Goal: Book appointment/travel/reservation

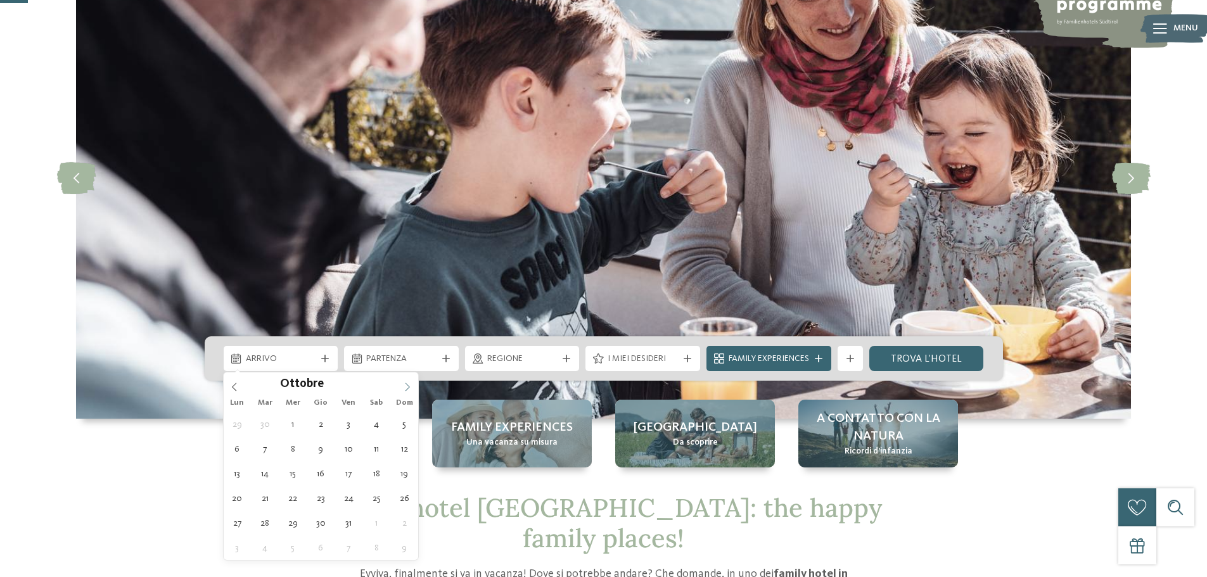
click at [403, 386] on icon at bounding box center [407, 387] width 9 height 9
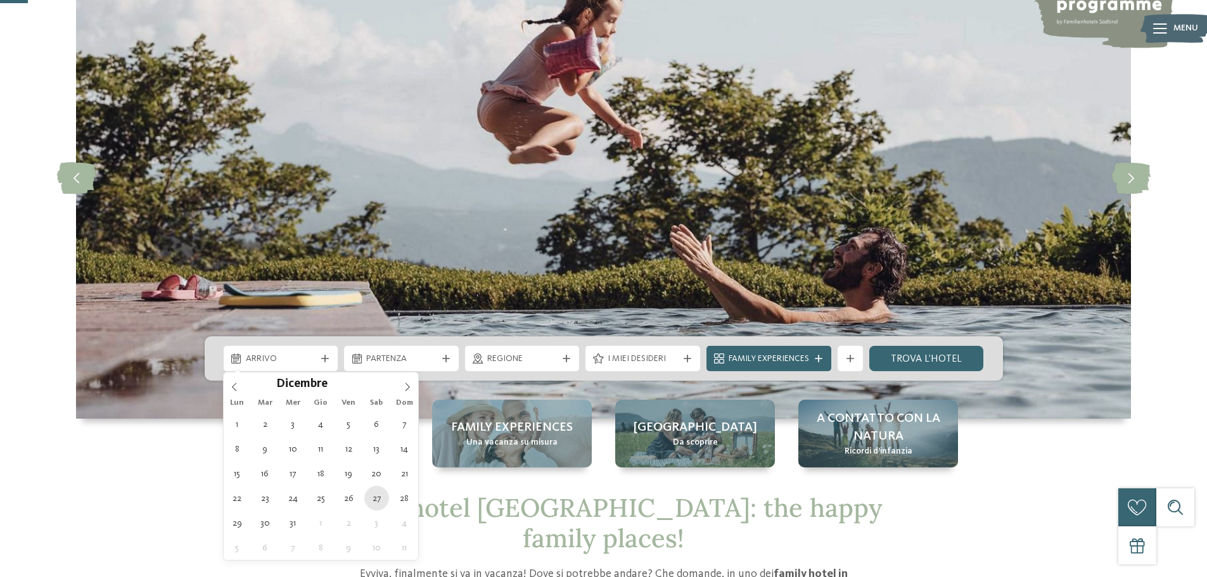
type div "27.12.2025"
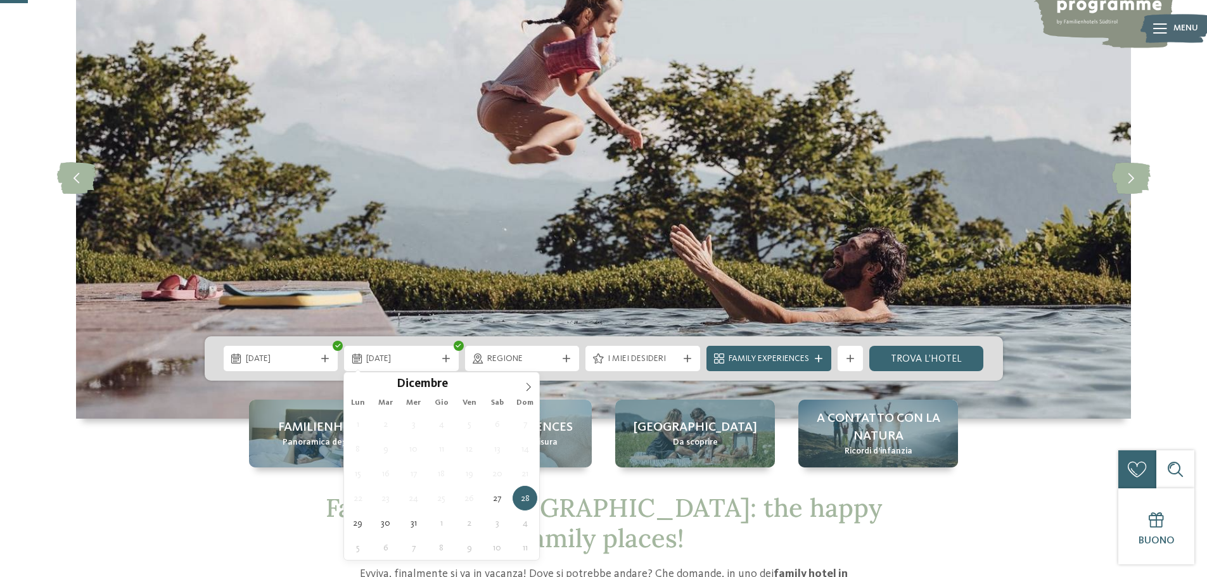
type div "[DATE]"
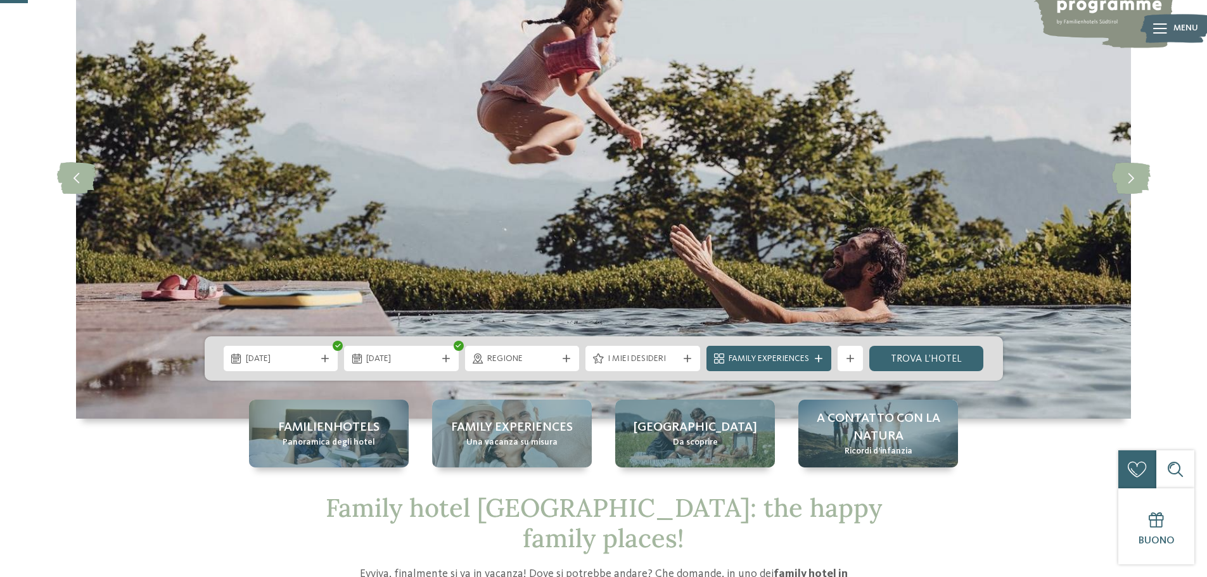
click at [282, 367] on div "27.12.2025" at bounding box center [281, 358] width 115 height 25
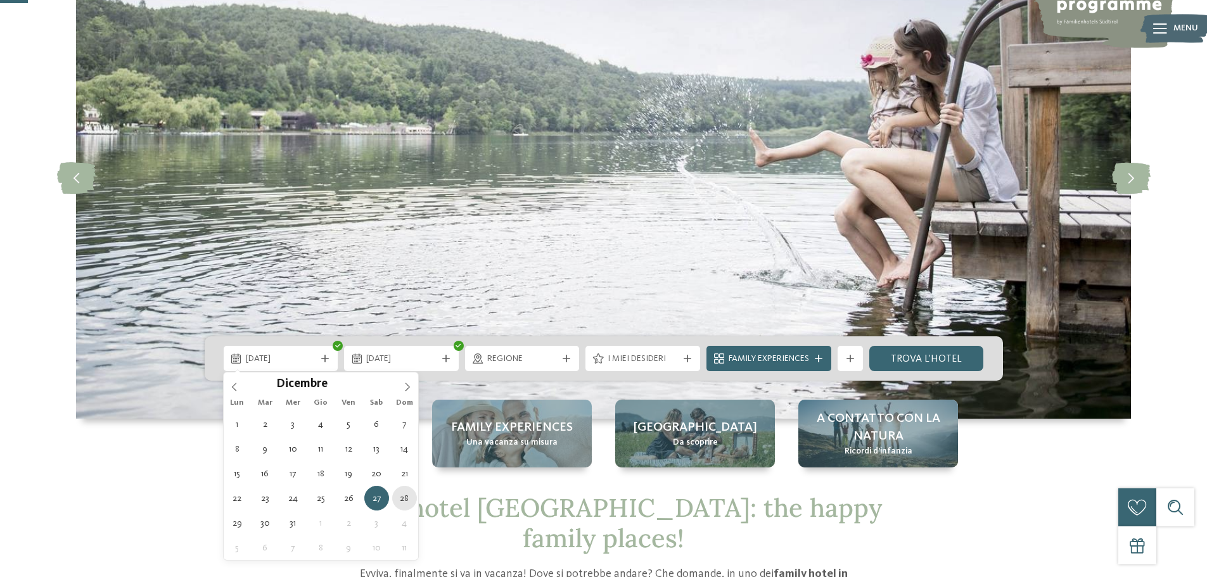
type div "[DATE]"
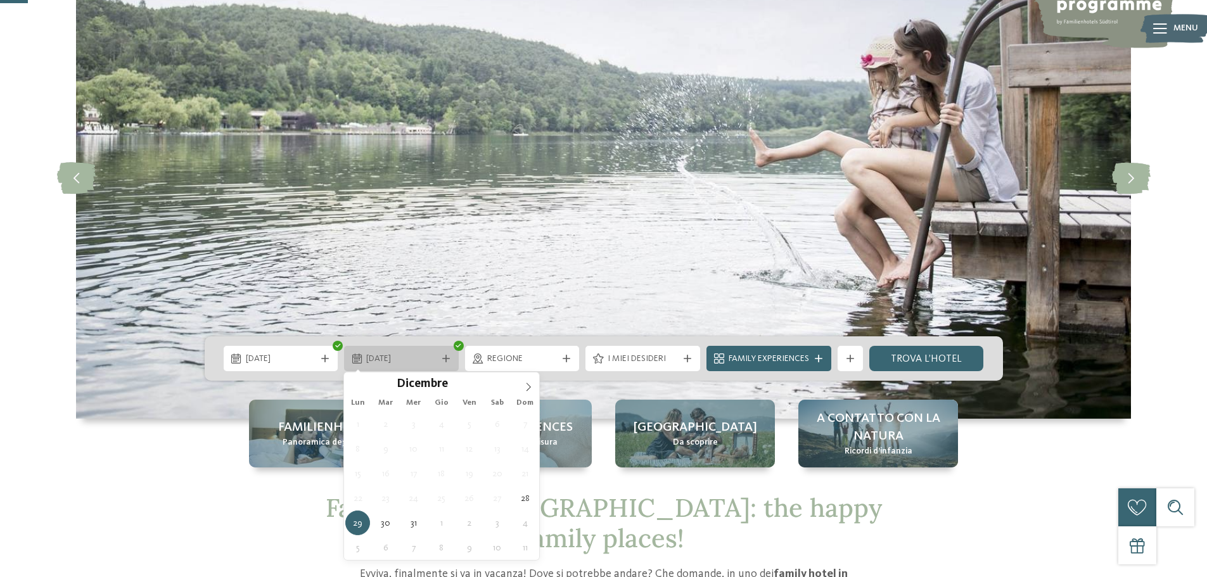
click at [397, 359] on span "29.12.2025" at bounding box center [401, 359] width 70 height 13
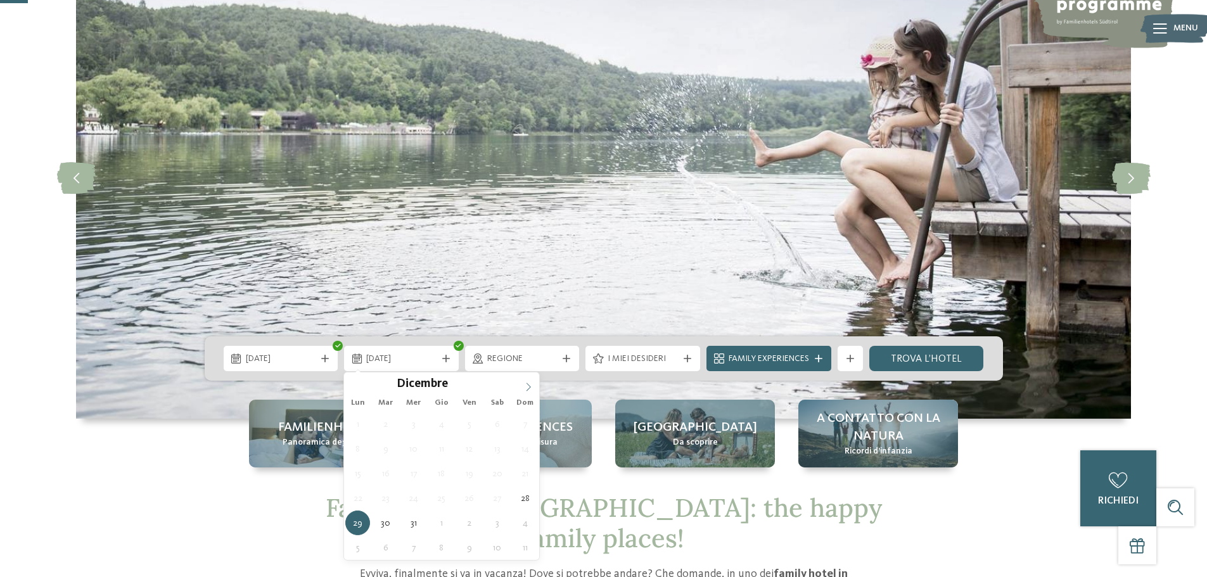
type input "****"
click at [528, 390] on icon at bounding box center [528, 387] width 4 height 8
type div "[DATE]"
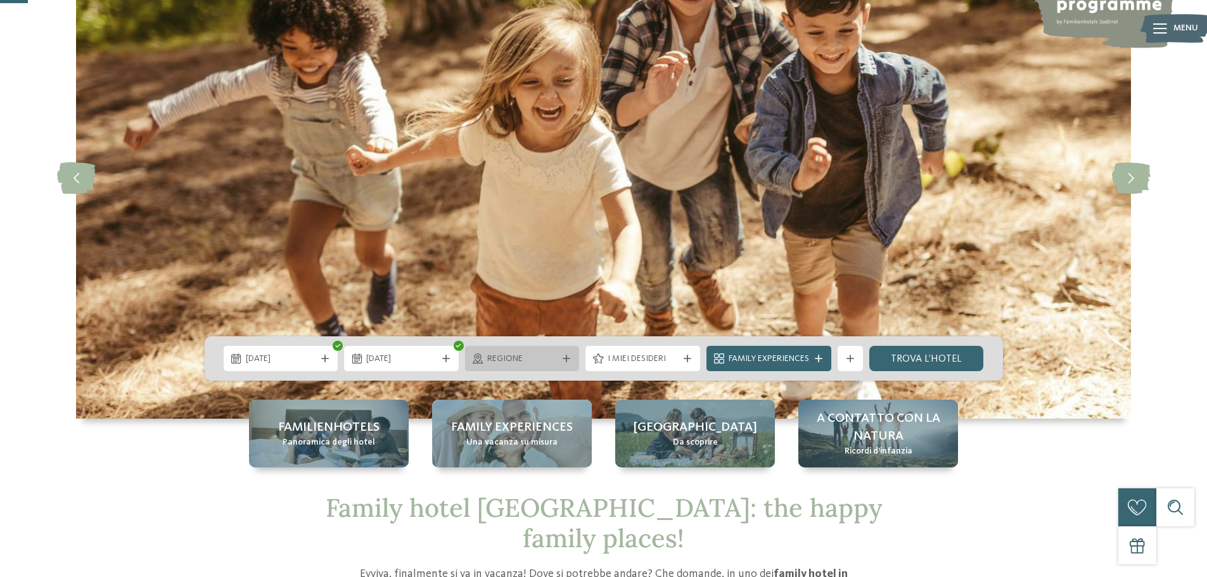
click at [521, 359] on span "Regione" at bounding box center [522, 359] width 70 height 13
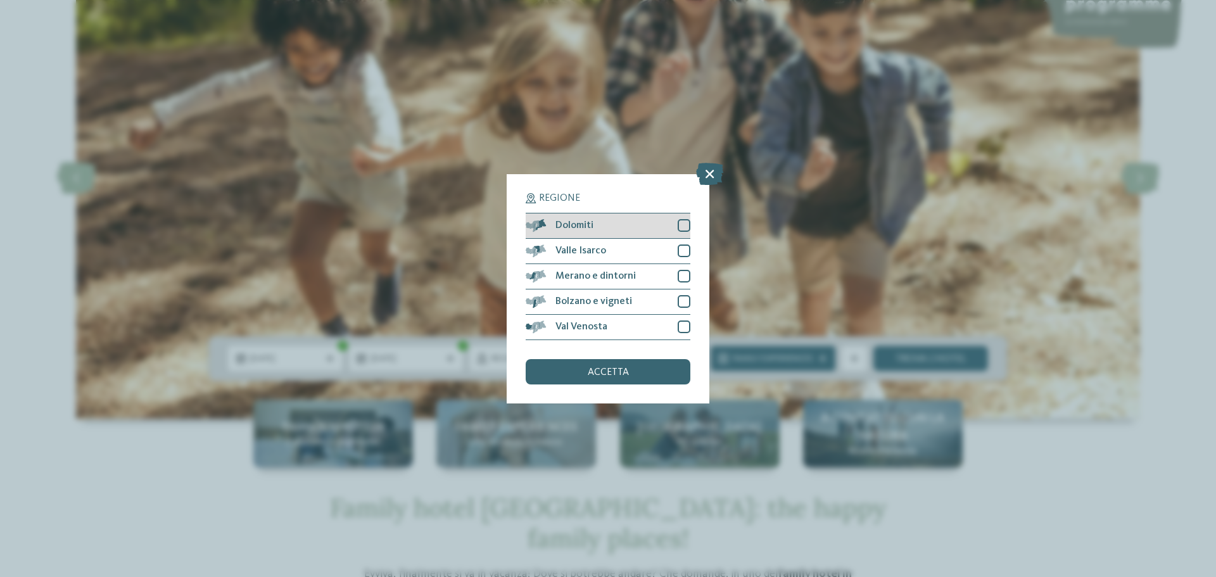
click at [680, 222] on div at bounding box center [684, 225] width 13 height 13
click at [681, 245] on div at bounding box center [684, 251] width 13 height 13
click at [681, 274] on div at bounding box center [684, 276] width 13 height 13
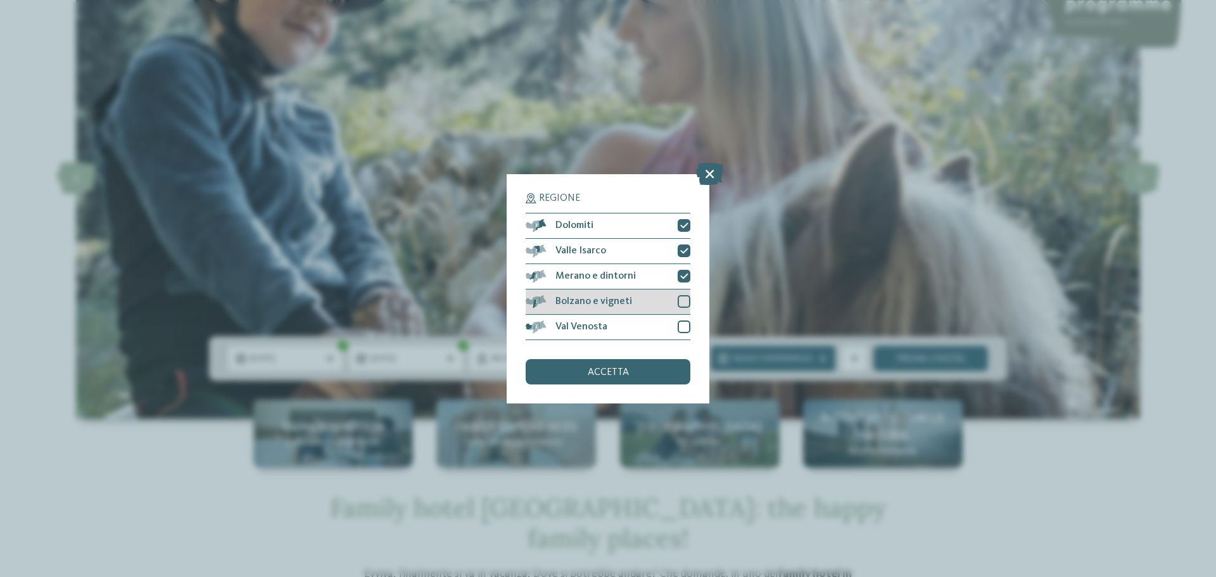
click at [683, 295] on div "Bolzano e vigneti" at bounding box center [608, 302] width 165 height 25
click at [675, 324] on div "Val Venosta" at bounding box center [608, 327] width 165 height 25
click at [627, 371] on span "accetta" at bounding box center [608, 372] width 41 height 10
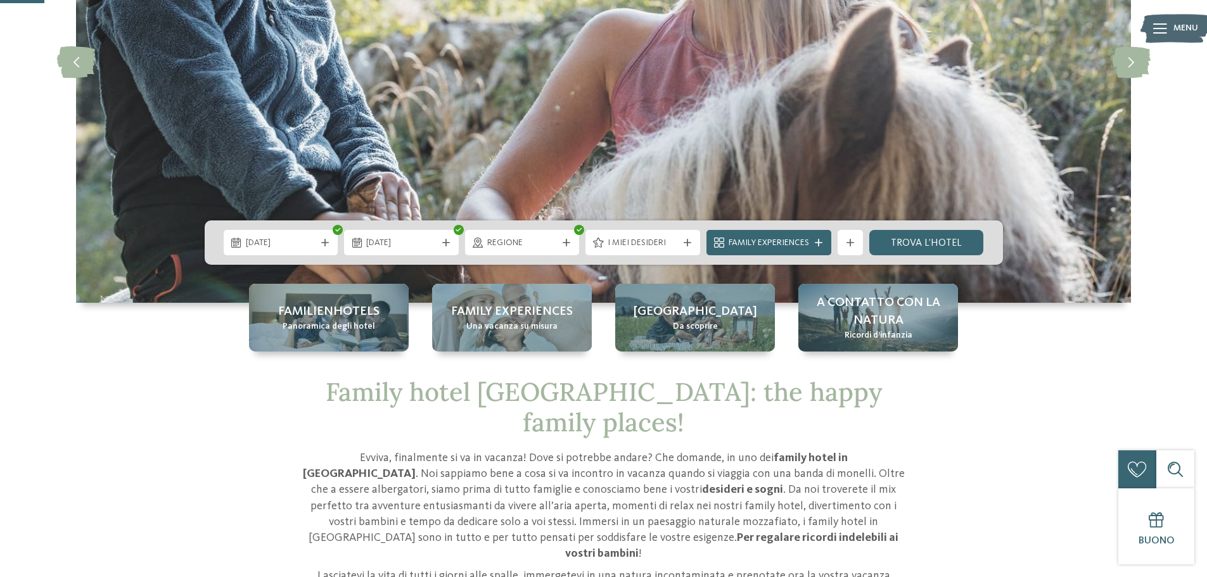
scroll to position [253, 0]
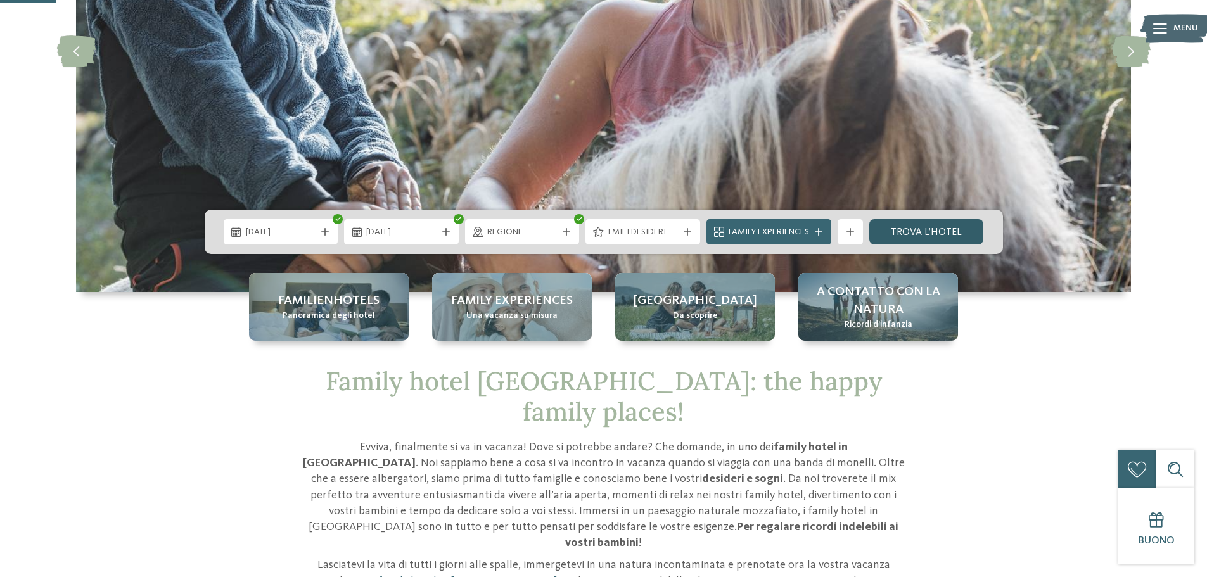
click at [926, 231] on link "trova l’hotel" at bounding box center [926, 231] width 115 height 25
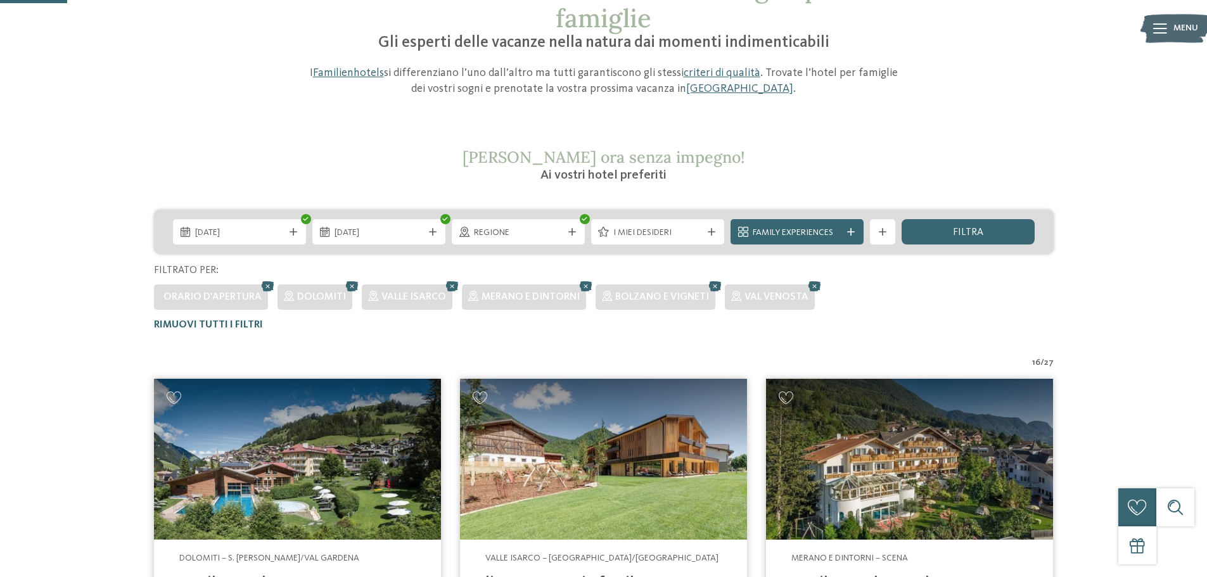
scroll to position [99, 0]
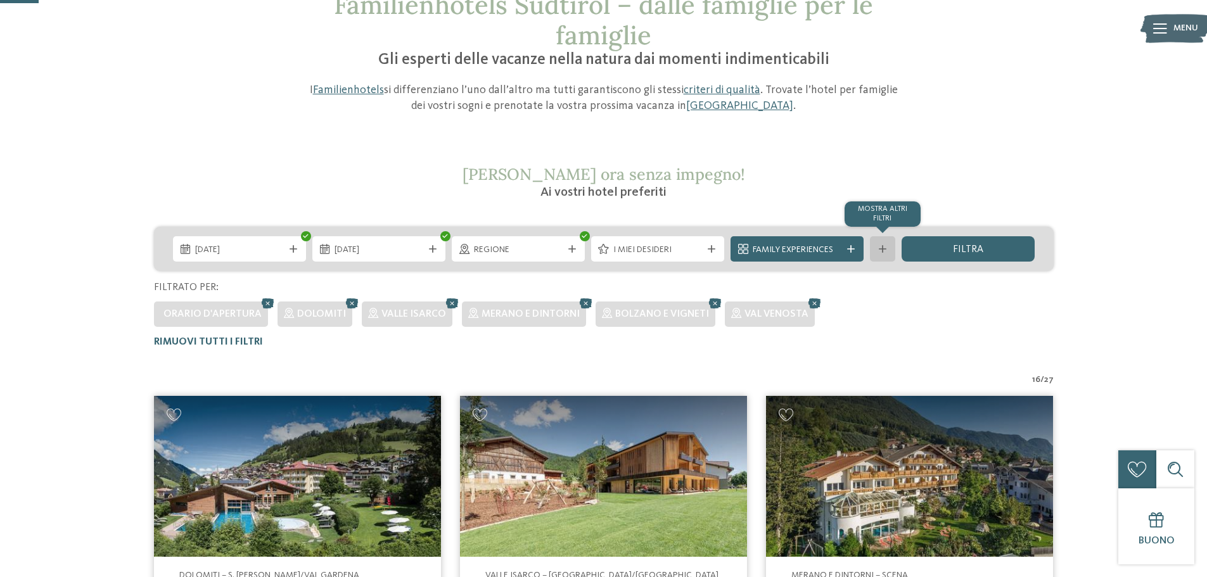
click at [884, 245] on div "mostra altri filtri" at bounding box center [882, 248] width 25 height 25
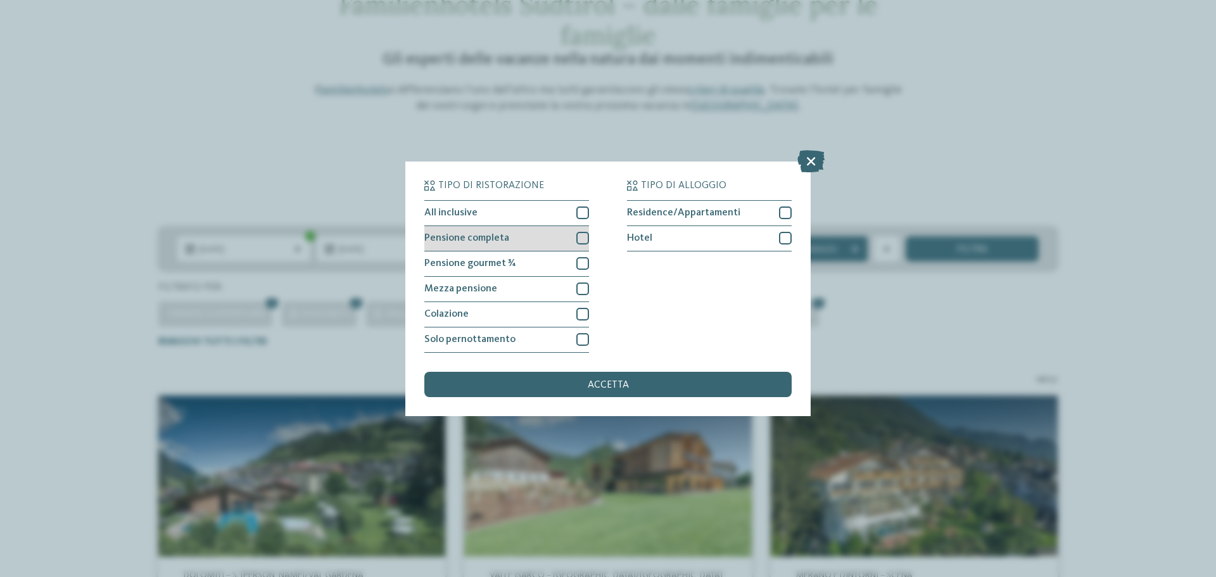
click at [578, 243] on div at bounding box center [583, 238] width 13 height 13
click at [792, 238] on div "Tipo di ristorazione All inclusive Pensione completa Hotel" at bounding box center [607, 289] width 405 height 255
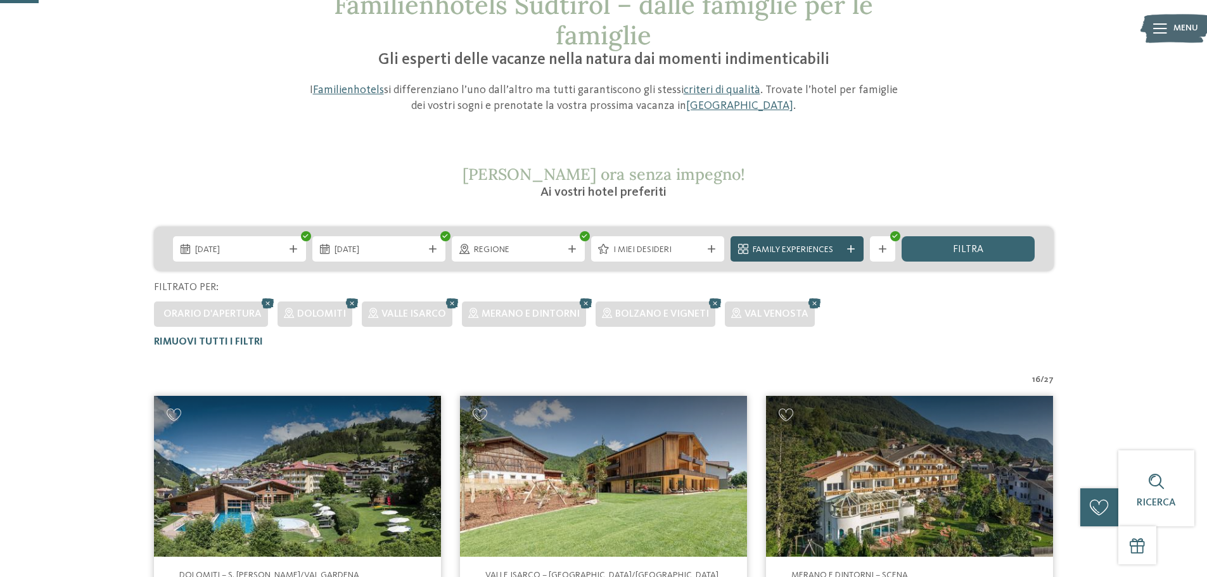
click at [857, 250] on div at bounding box center [851, 249] width 13 height 8
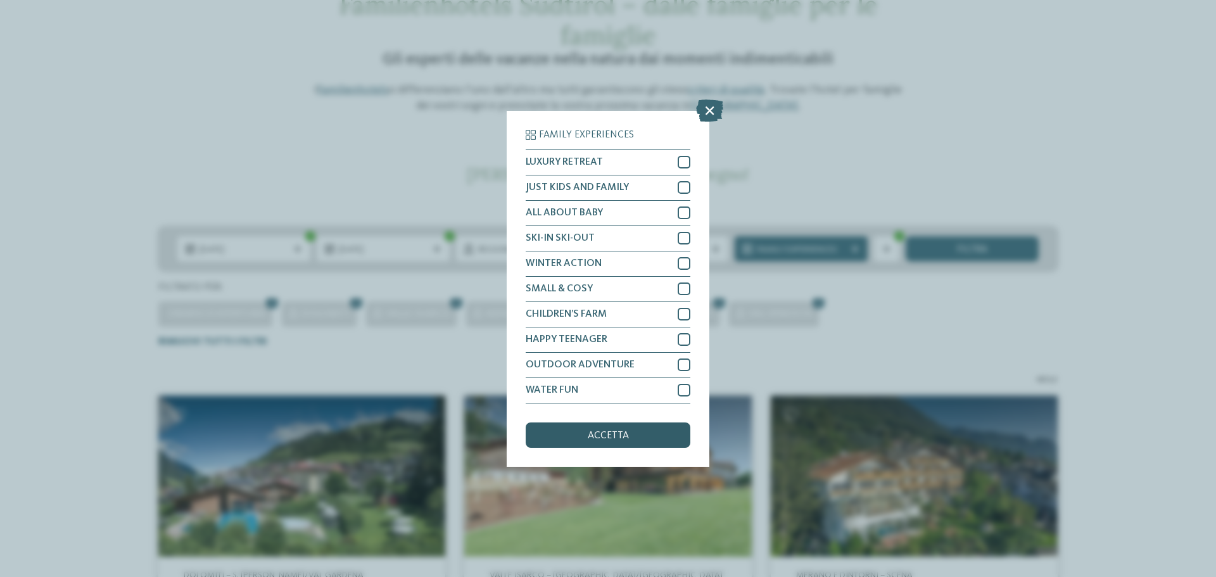
click at [608, 439] on span "accetta" at bounding box center [608, 436] width 41 height 10
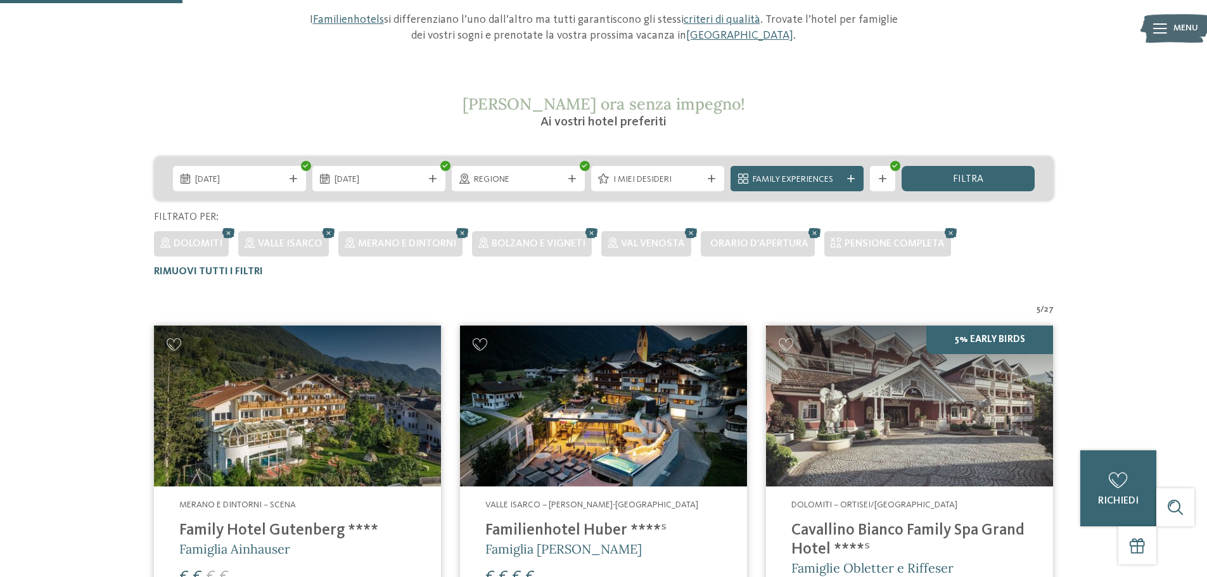
scroll to position [162, 0]
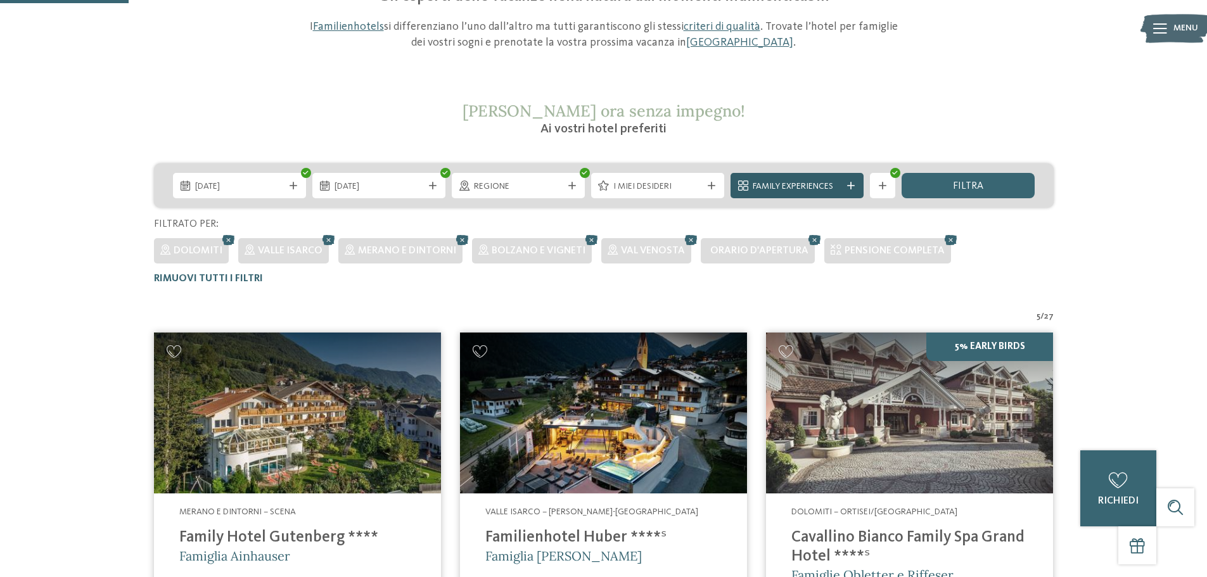
click at [819, 182] on span "Family Experiences" at bounding box center [797, 187] width 89 height 13
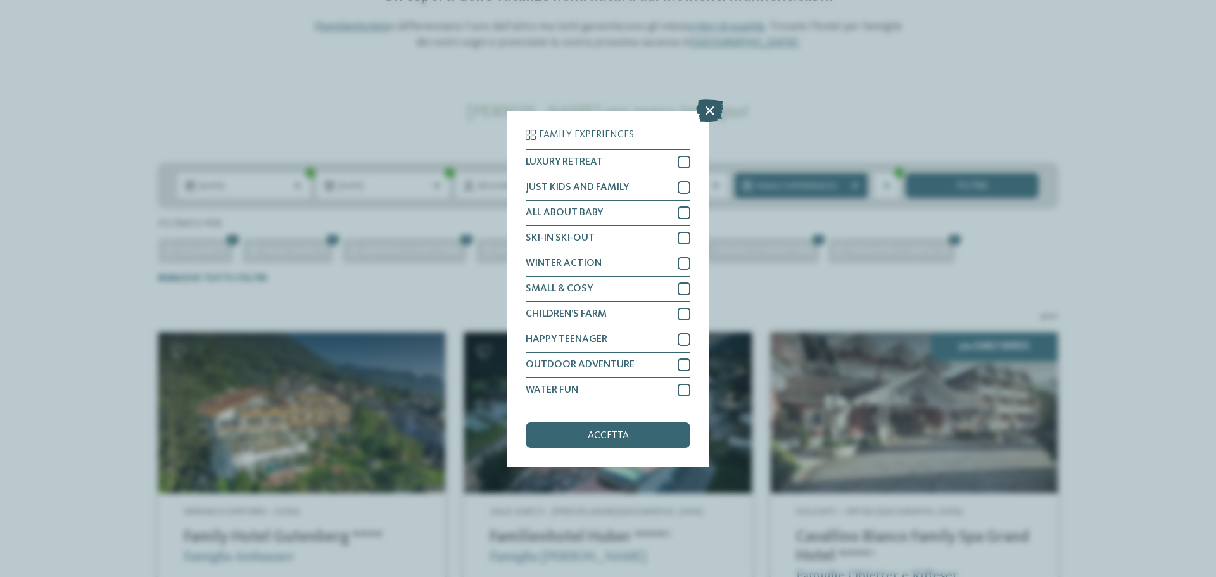
click at [708, 112] on icon at bounding box center [709, 110] width 27 height 22
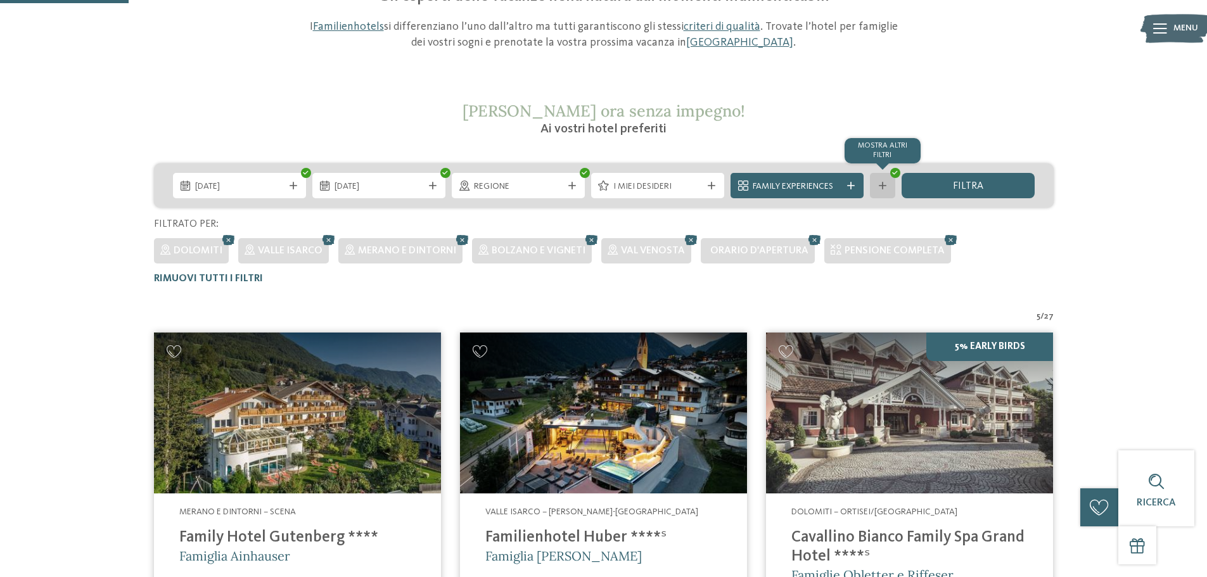
click at [874, 189] on div "mostra altri filtri" at bounding box center [882, 185] width 25 height 25
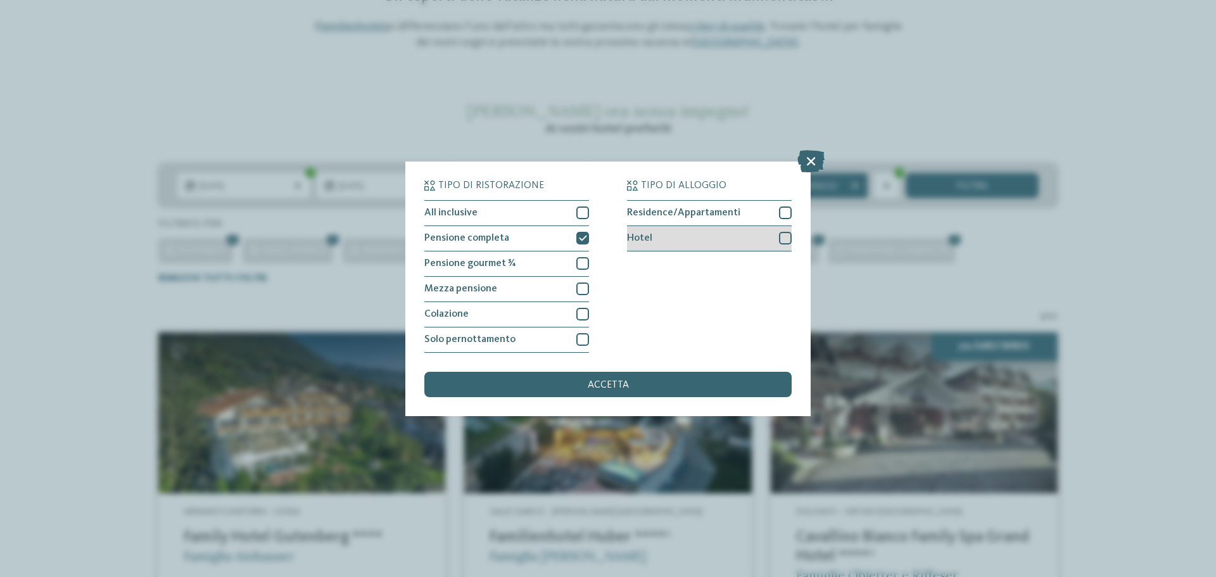
click at [784, 243] on div at bounding box center [785, 238] width 13 height 13
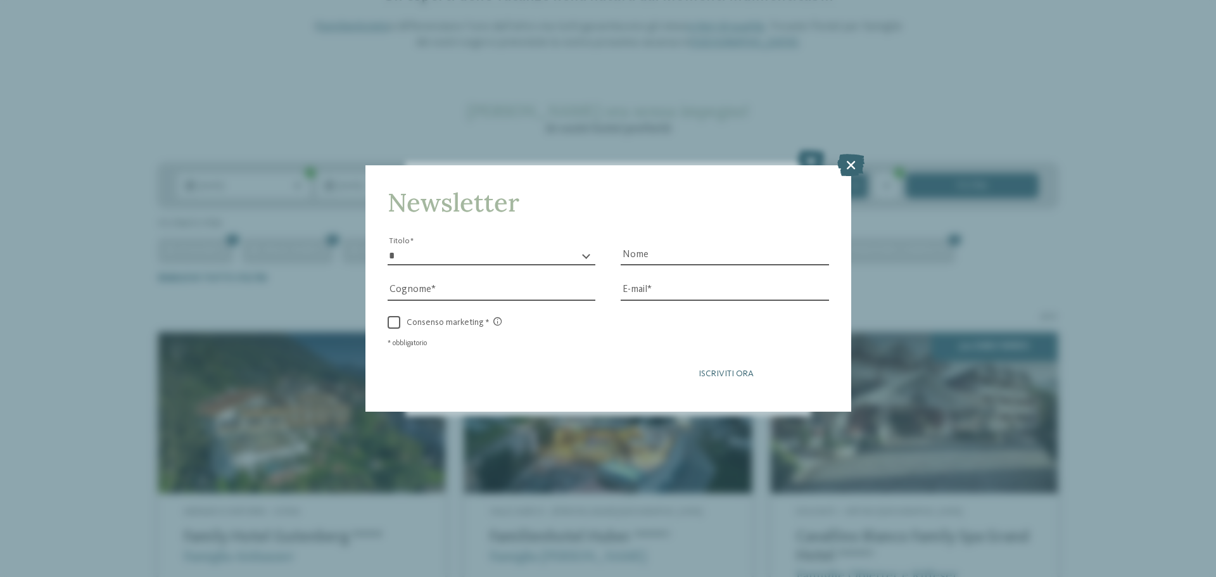
click at [645, 381] on button "Iscriviti ora" at bounding box center [726, 374] width 206 height 32
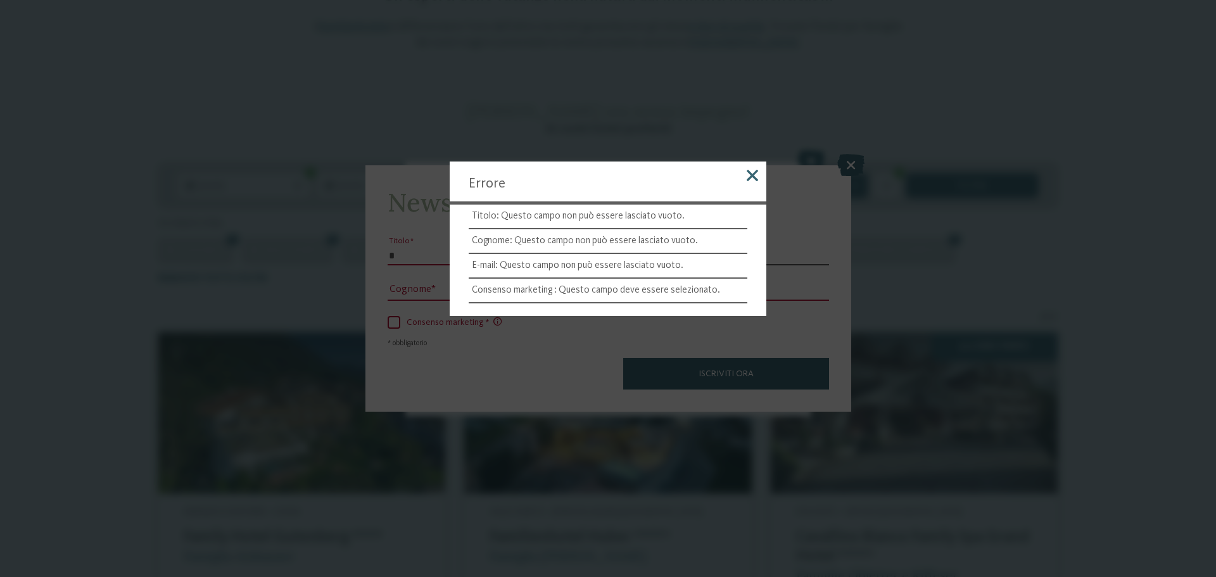
click at [754, 166] on div at bounding box center [753, 178] width 28 height 32
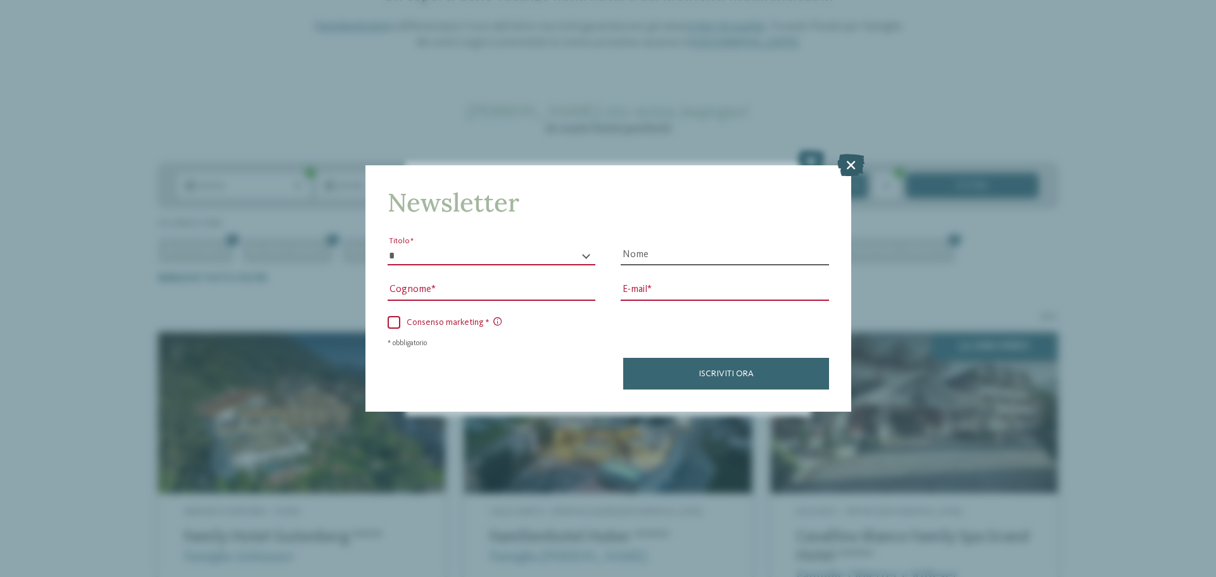
click at [846, 166] on icon at bounding box center [851, 165] width 27 height 22
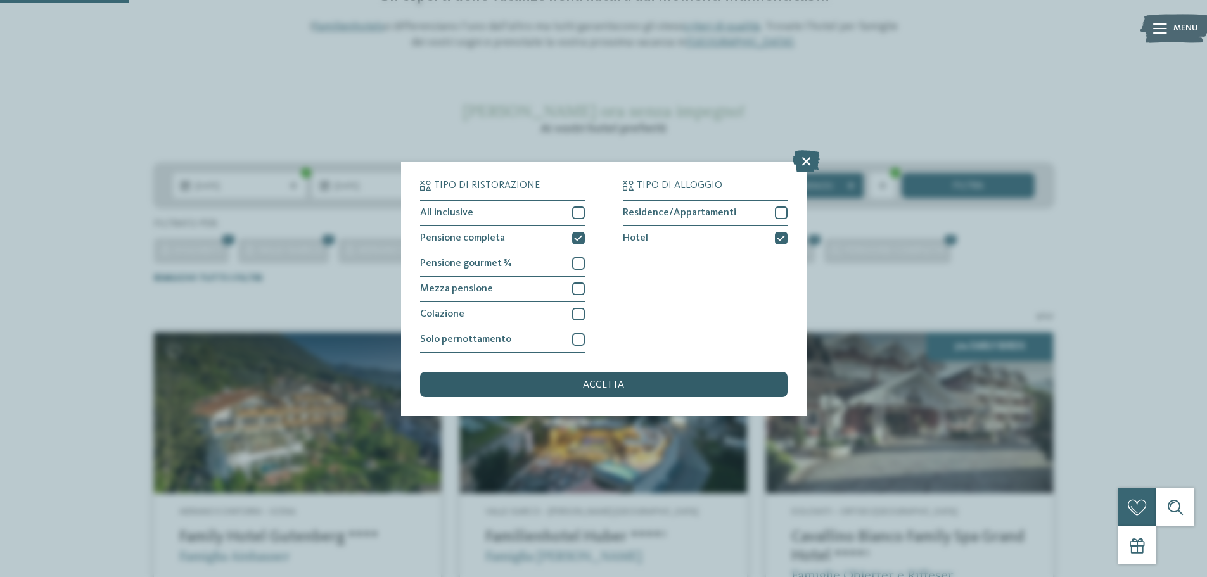
click at [616, 388] on span "accetta" at bounding box center [603, 385] width 41 height 10
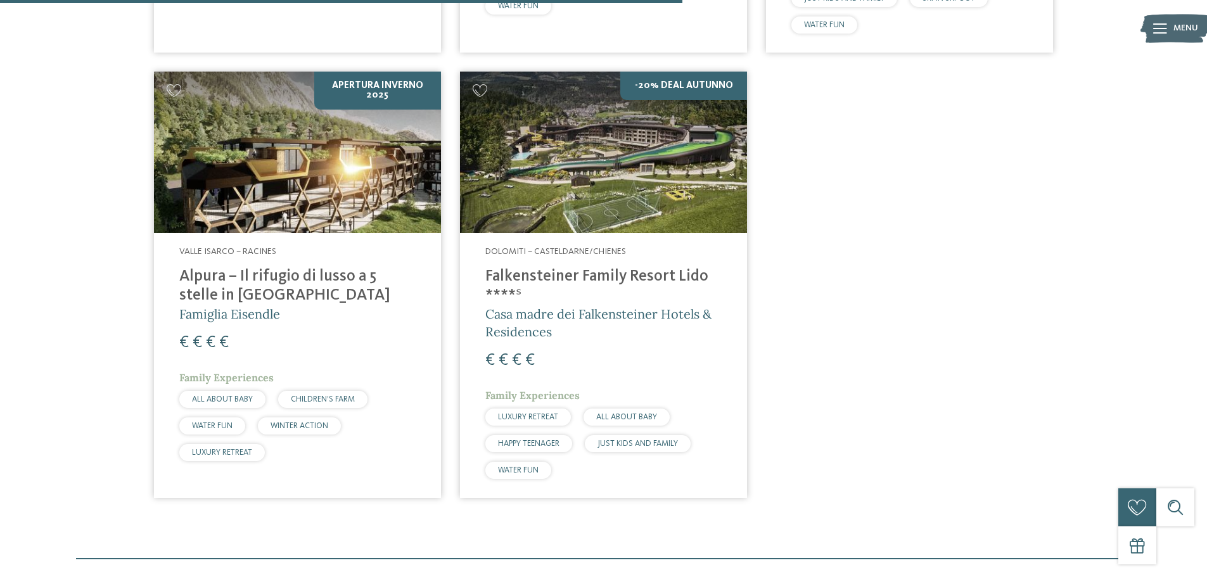
scroll to position [859, 0]
